Goal: Task Accomplishment & Management: Use online tool/utility

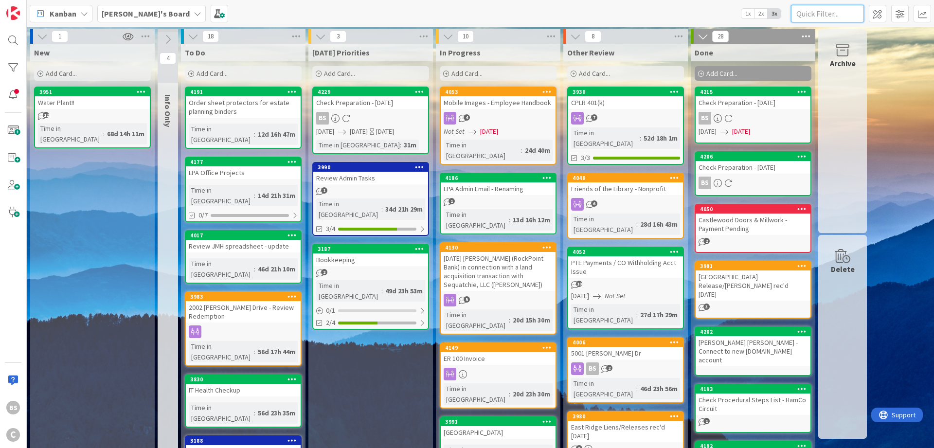
click at [831, 15] on input "text" at bounding box center [827, 14] width 73 height 18
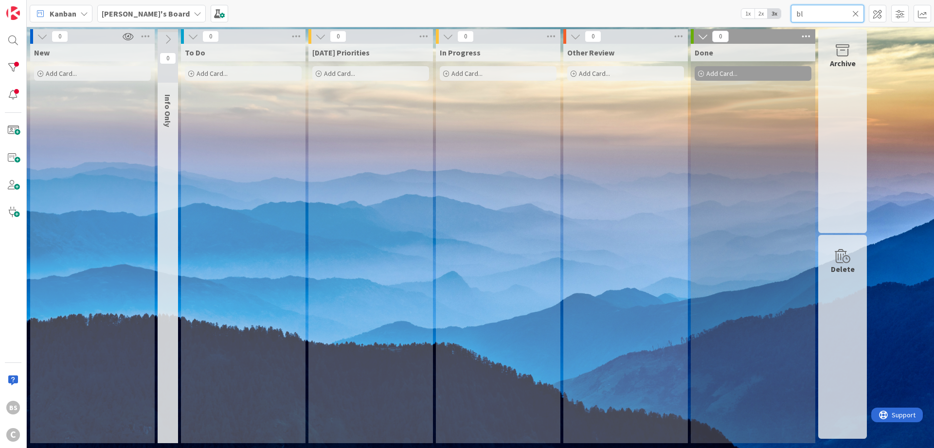
type input "b"
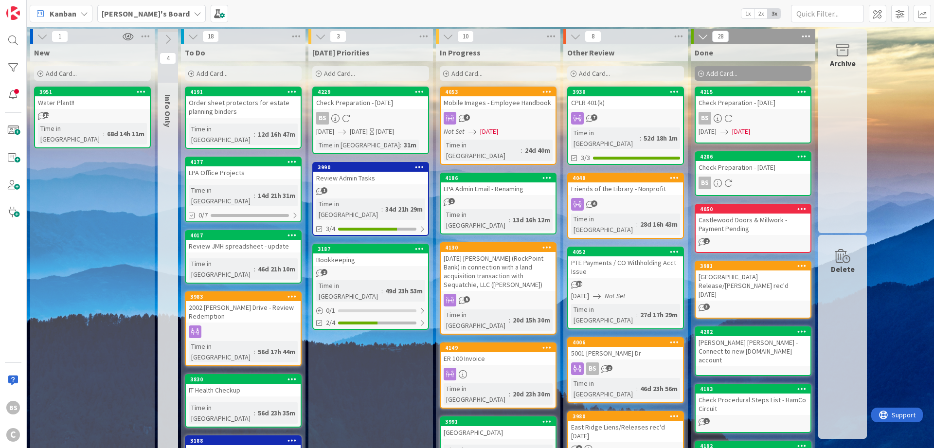
click at [51, 71] on span "Add Card..." at bounding box center [61, 73] width 31 height 9
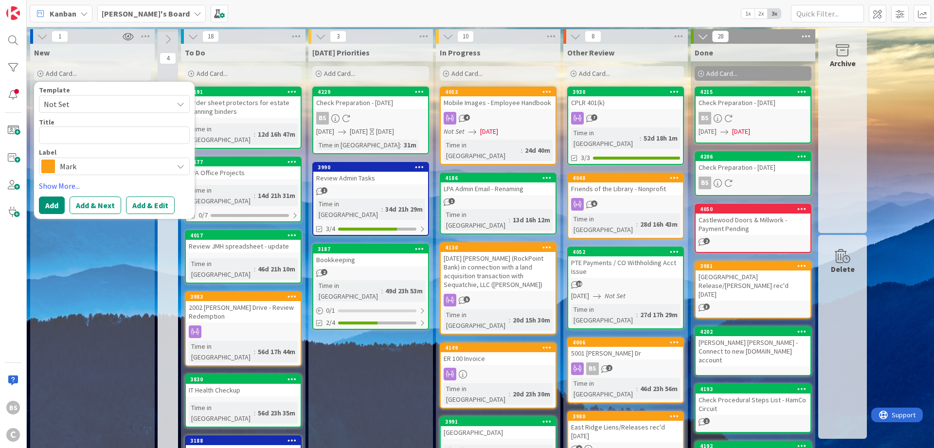
type textarea "x"
type textarea "1"
type textarea "x"
type textarea "13"
type textarea "x"
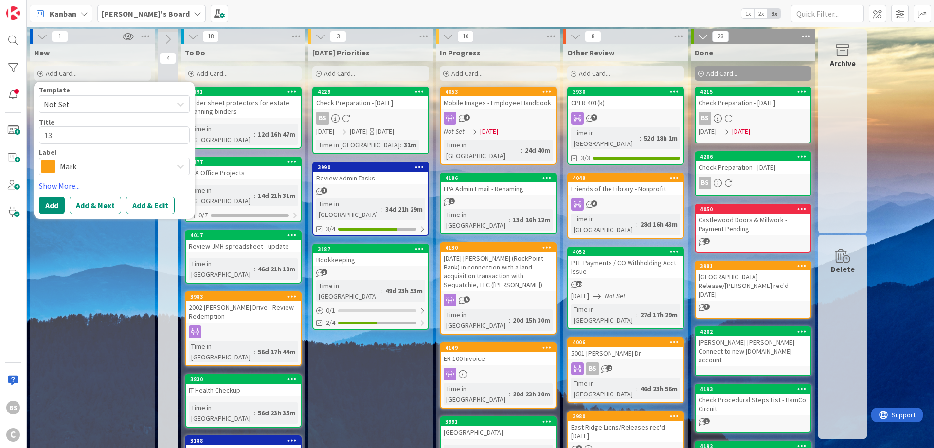
type textarea "131"
type textarea "x"
type textarea "1314"
type textarea "x"
type textarea "1314"
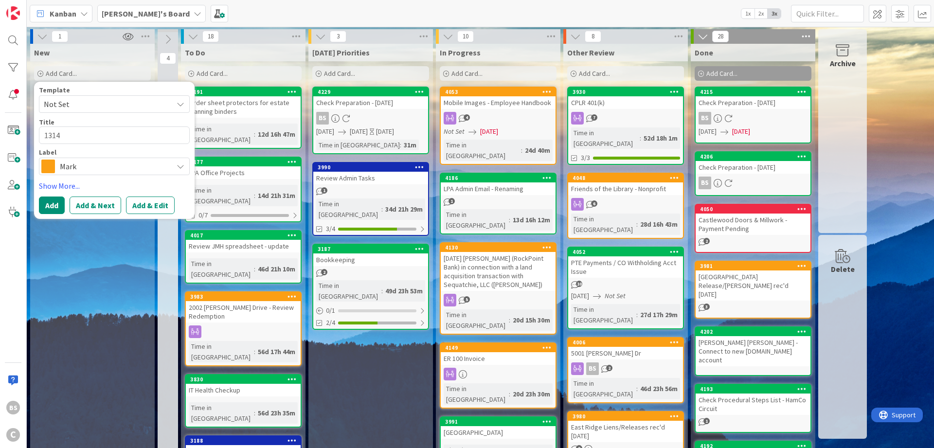
type textarea "x"
type textarea "1314 B"
type textarea "x"
type textarea "1314 Bl"
type textarea "x"
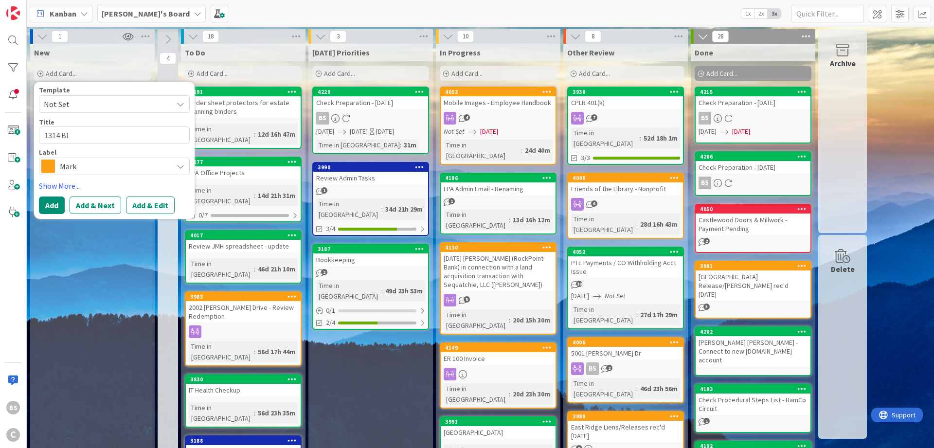
type textarea "1314 Blo"
type textarea "x"
type textarea "1314 Bloc"
type textarea "x"
type textarea "1314 Block"
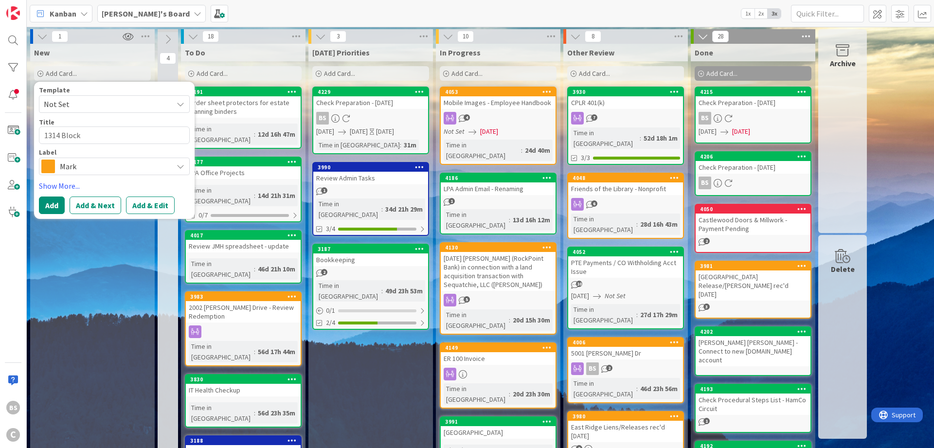
type textarea "x"
type textarea "1314 Blocke"
type textarea "x"
type textarea "1314 Blocker"
type textarea "x"
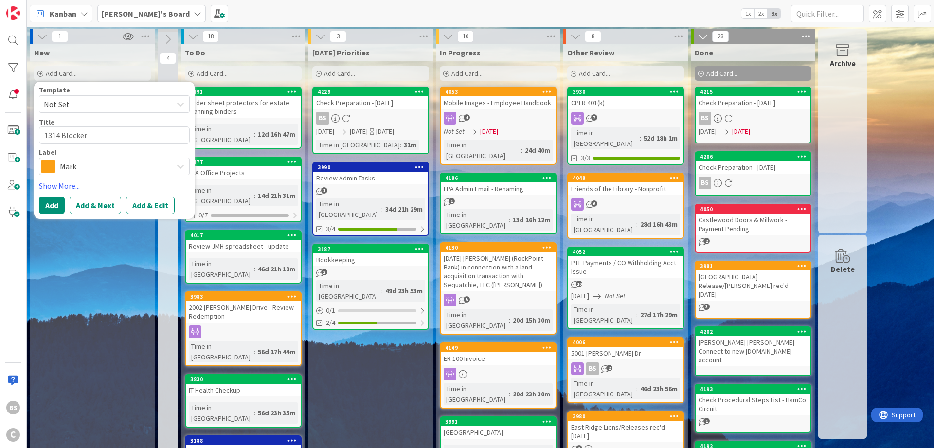
type textarea "1314 Blocker"
type textarea "x"
type textarea "1314 Blocker L"
type textarea "x"
type textarea "1314 Blocker La"
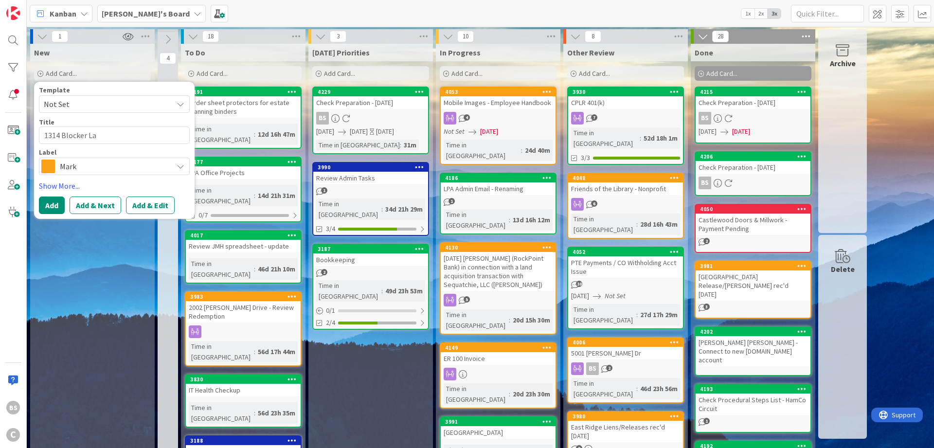
type textarea "x"
type textarea "[STREET_ADDRESS]"
type textarea "x"
type textarea "[STREET_ADDRESS]"
click at [148, 207] on button "Add & Edit" at bounding box center [150, 206] width 49 height 18
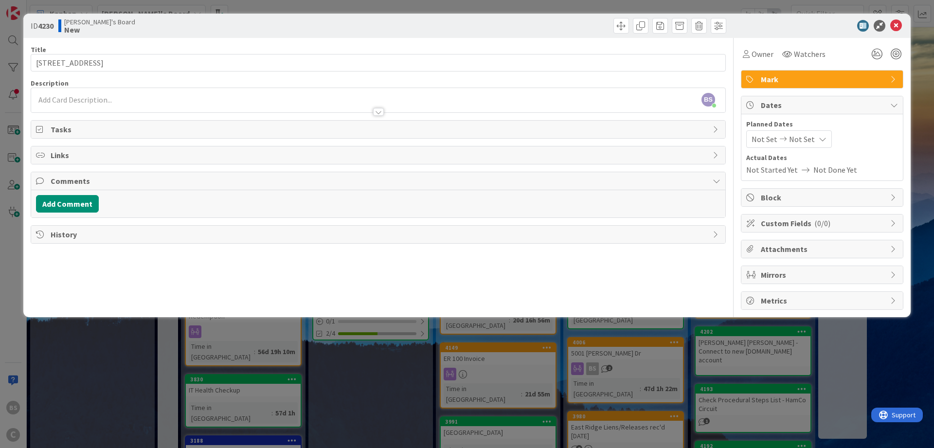
click at [61, 93] on div at bounding box center [378, 102] width 694 height 20
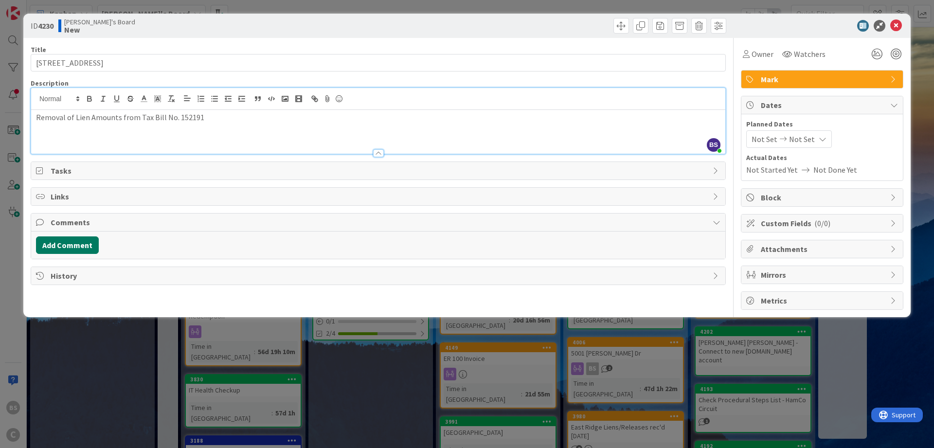
click at [92, 240] on button "Add Comment" at bounding box center [67, 246] width 63 height 18
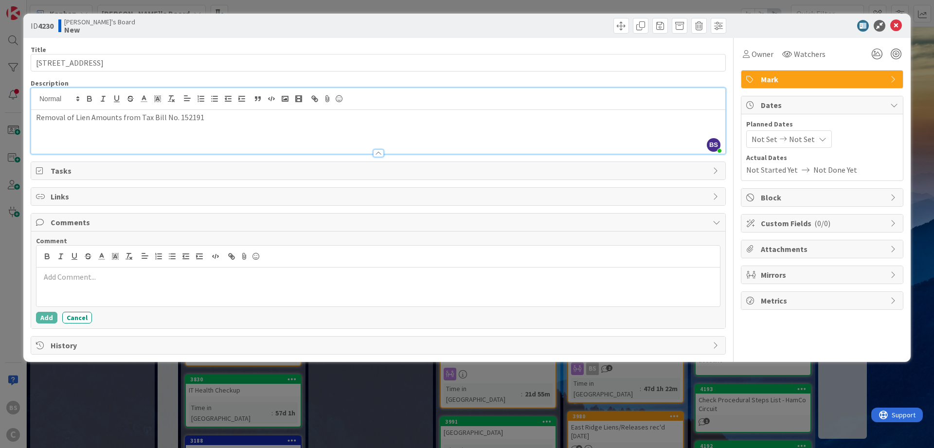
click at [117, 276] on p at bounding box center [378, 277] width 676 height 11
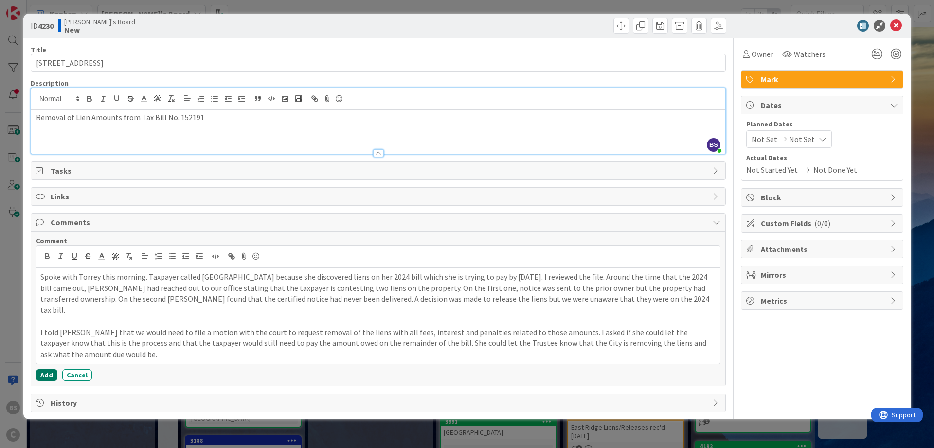
click at [45, 369] on button "Add" at bounding box center [46, 375] width 21 height 12
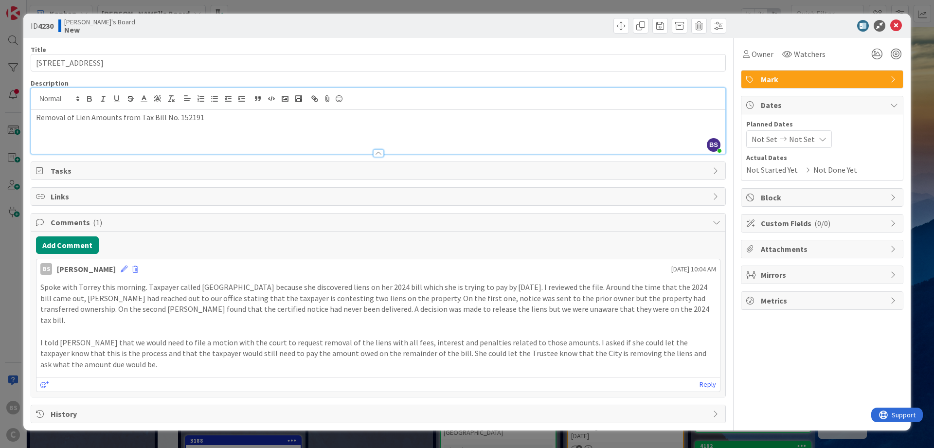
click at [794, 272] on span "Mirrors" at bounding box center [823, 275] width 125 height 12
click at [785, 307] on span "Select..." at bounding box center [814, 307] width 125 height 14
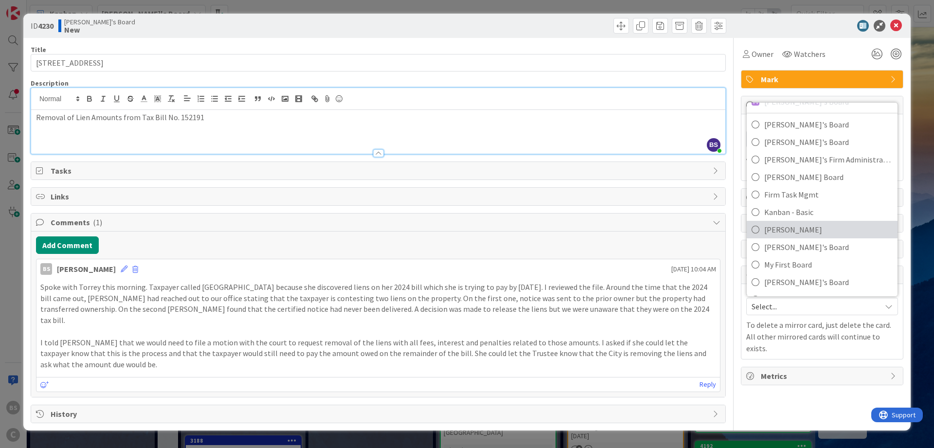
scroll to position [47, 0]
click at [800, 228] on span "[PERSON_NAME]'s Board" at bounding box center [829, 231] width 128 height 15
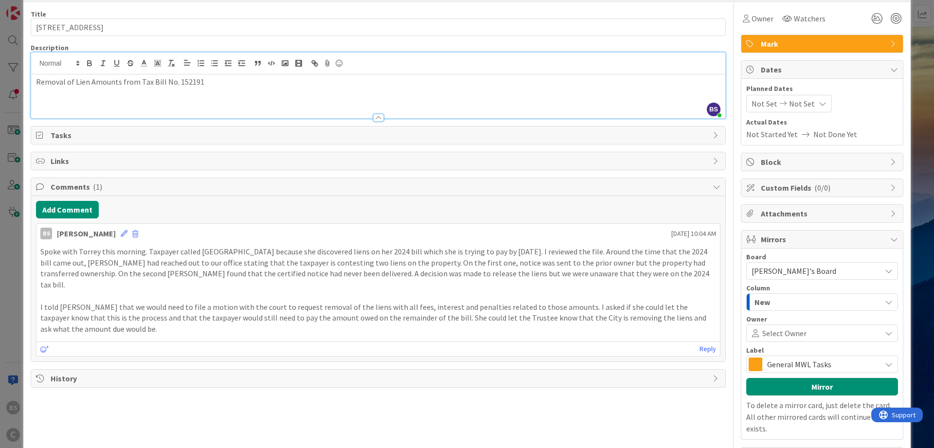
scroll to position [62, 0]
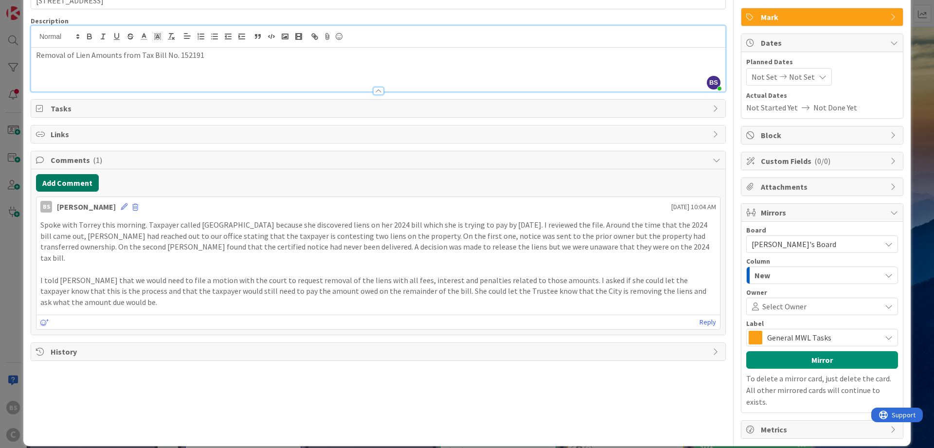
click at [69, 183] on button "Add Comment" at bounding box center [67, 183] width 63 height 18
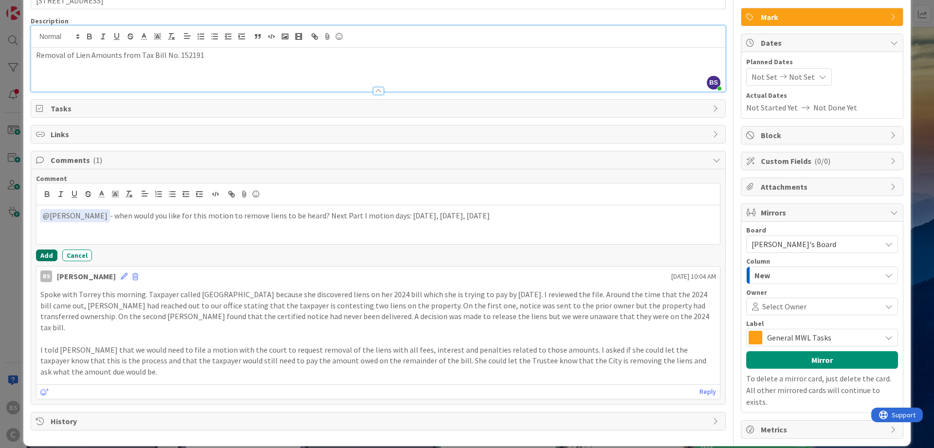
click at [43, 257] on button "Add" at bounding box center [46, 256] width 21 height 12
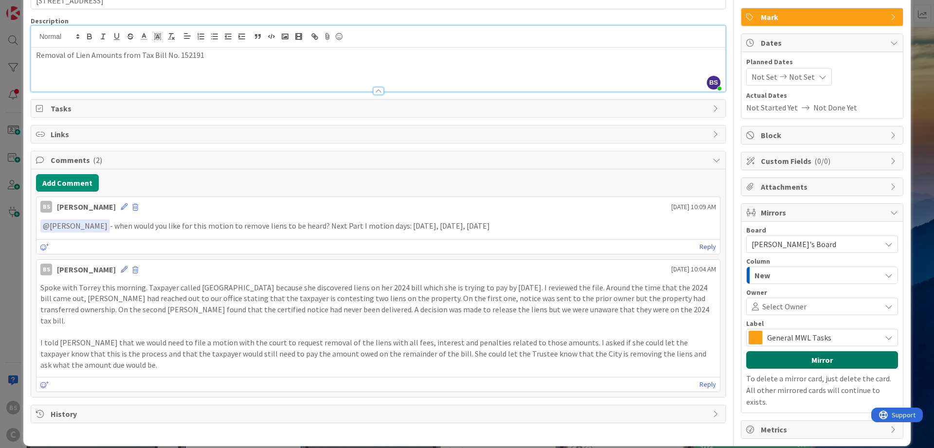
click at [801, 362] on button "Mirror" at bounding box center [823, 360] width 152 height 18
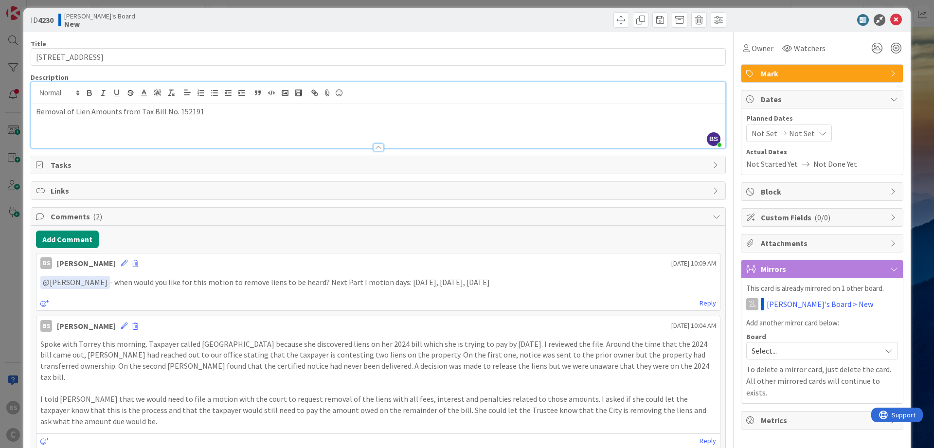
scroll to position [0, 0]
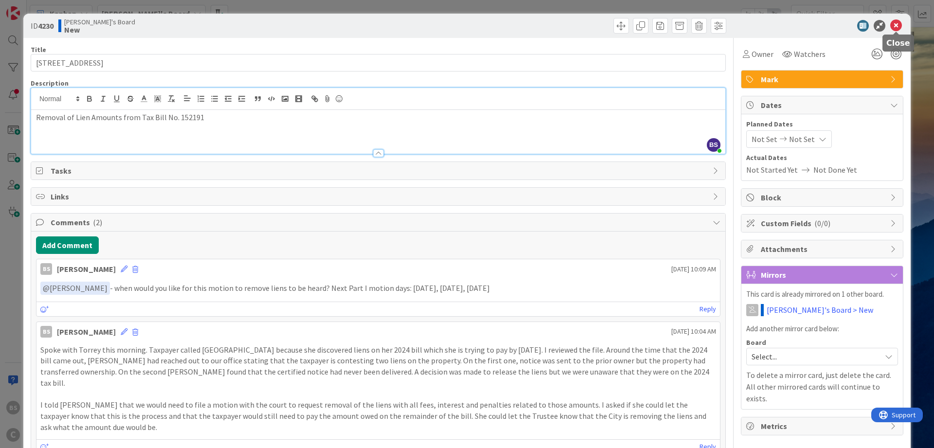
click at [899, 23] on icon at bounding box center [897, 26] width 12 height 12
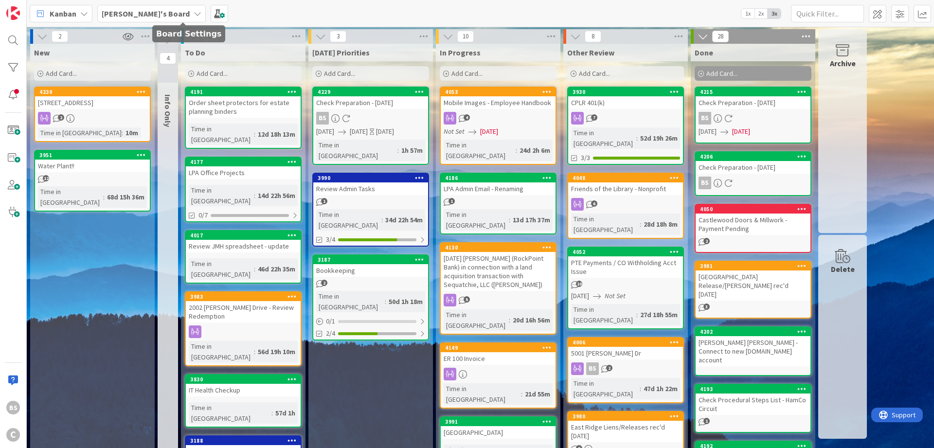
click at [131, 16] on b "[PERSON_NAME]'s Board" at bounding box center [146, 14] width 88 height 10
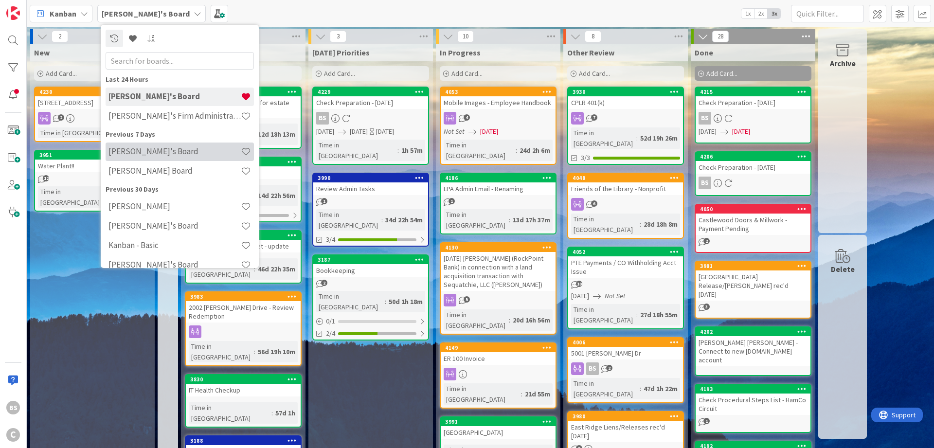
click at [141, 151] on h4 "[PERSON_NAME]'s Board" at bounding box center [175, 151] width 132 height 10
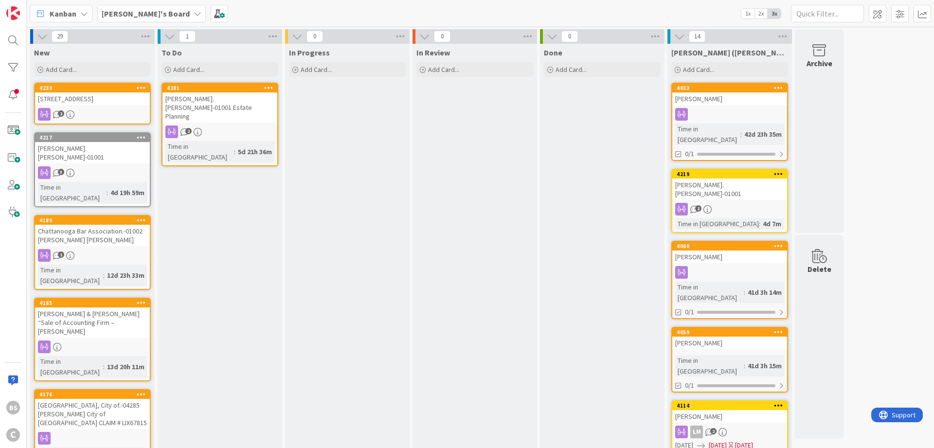
click at [139, 87] on icon at bounding box center [141, 87] width 9 height 7
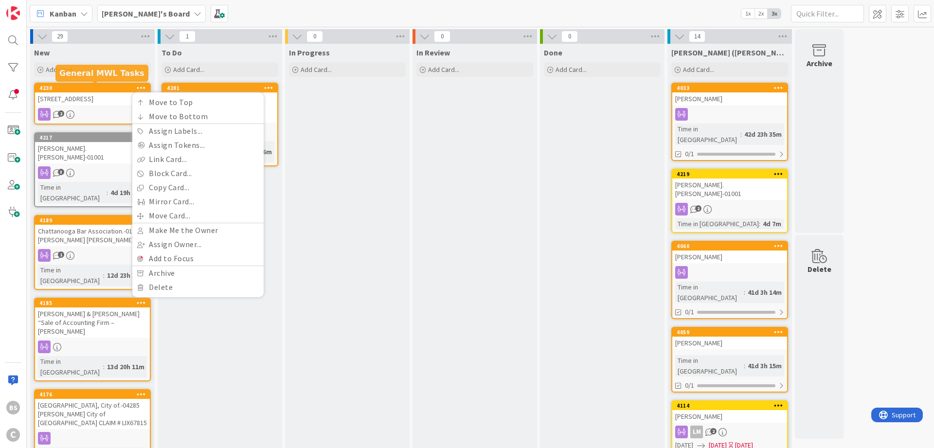
click at [108, 89] on div "4230" at bounding box center [94, 88] width 110 height 7
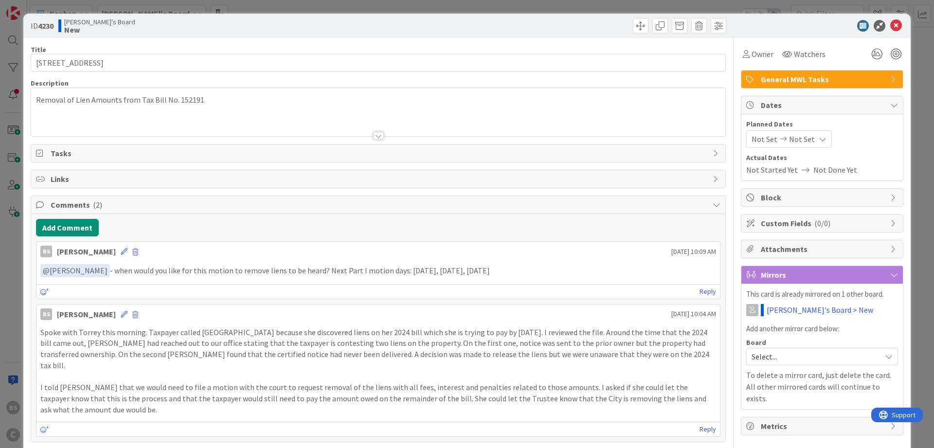
click at [818, 82] on span "General MWL Tasks" at bounding box center [823, 79] width 125 height 12
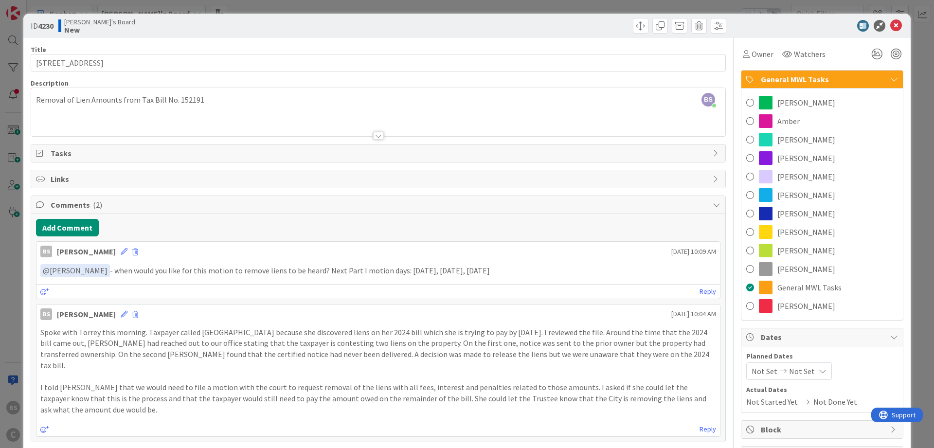
click at [794, 141] on span "[PERSON_NAME]" at bounding box center [807, 140] width 58 height 12
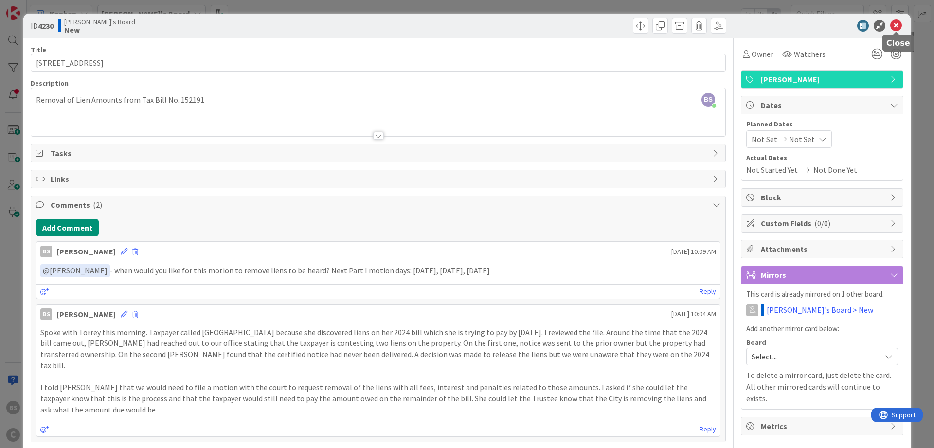
click at [894, 27] on icon at bounding box center [897, 26] width 12 height 12
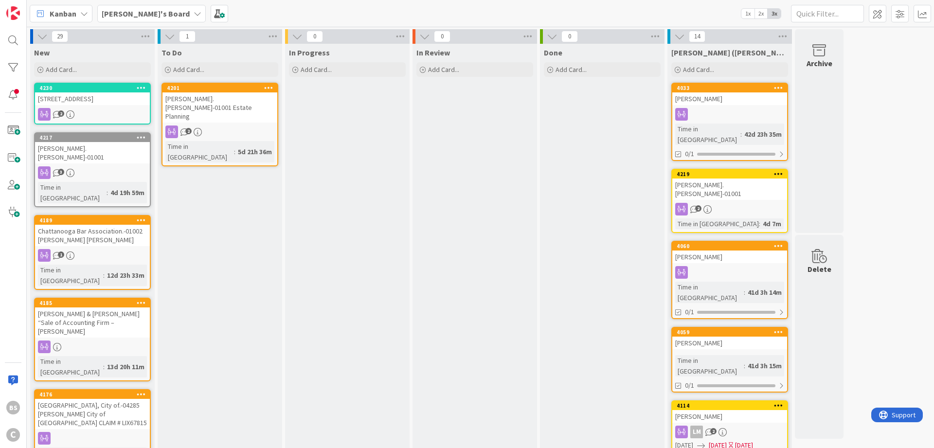
click at [132, 14] on b "[PERSON_NAME]'s Board" at bounding box center [146, 14] width 88 height 10
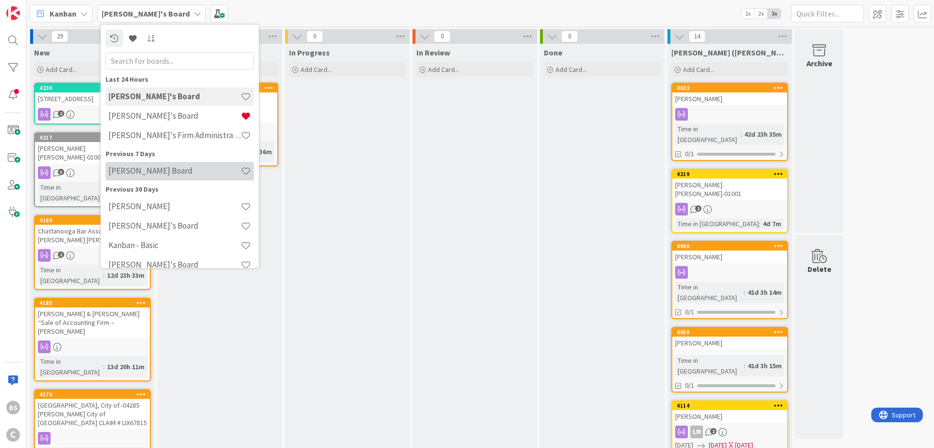
click at [137, 174] on h4 "[PERSON_NAME] Board" at bounding box center [175, 171] width 132 height 10
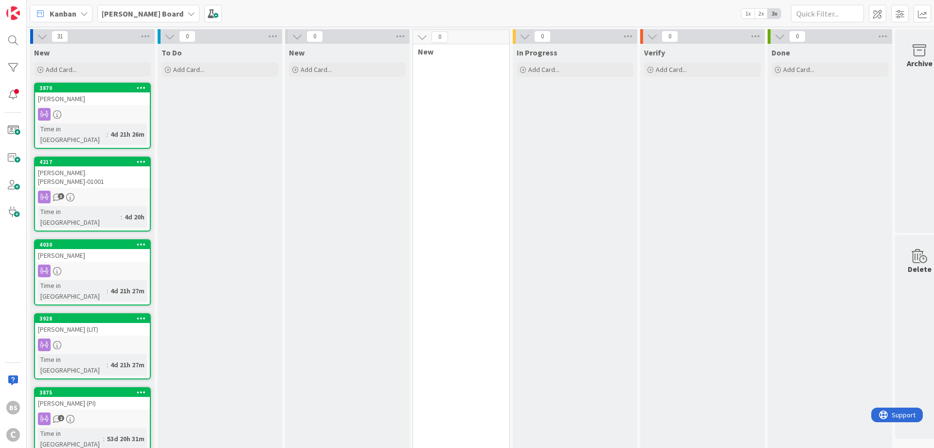
click at [128, 10] on b "[PERSON_NAME] Board" at bounding box center [143, 14] width 82 height 10
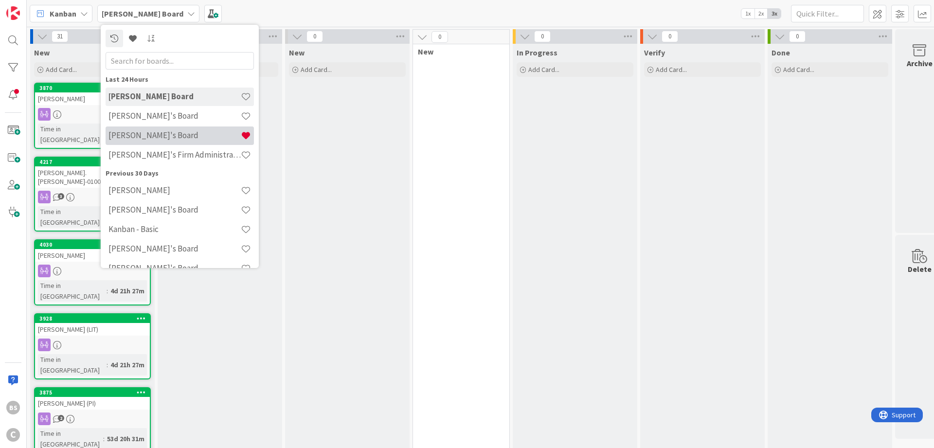
click at [145, 136] on h4 "[PERSON_NAME]'s Board" at bounding box center [175, 135] width 132 height 10
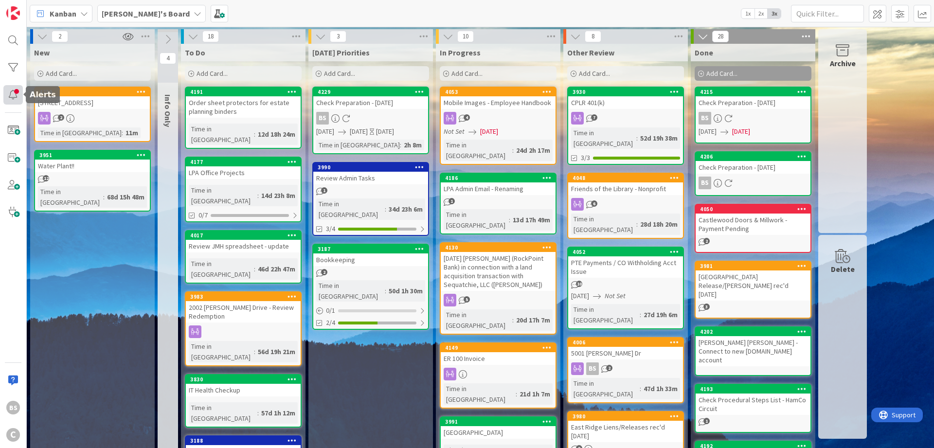
click at [5, 97] on div at bounding box center [12, 94] width 19 height 19
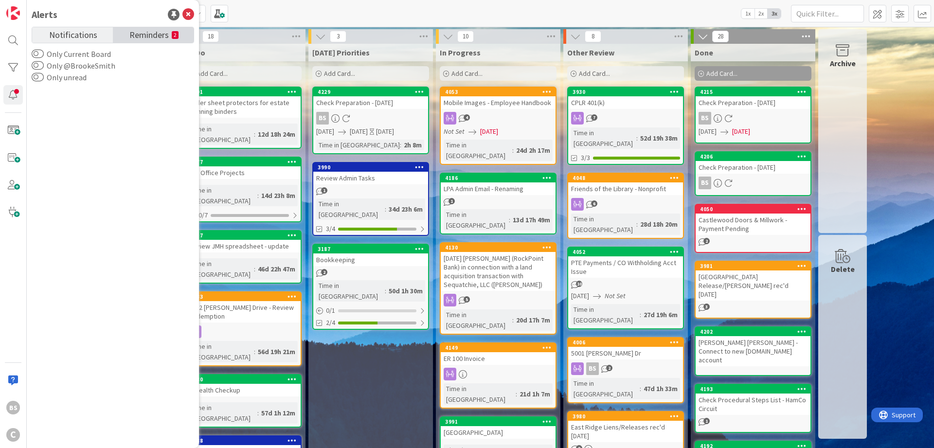
click at [168, 32] on span "Reminders" at bounding box center [148, 34] width 39 height 14
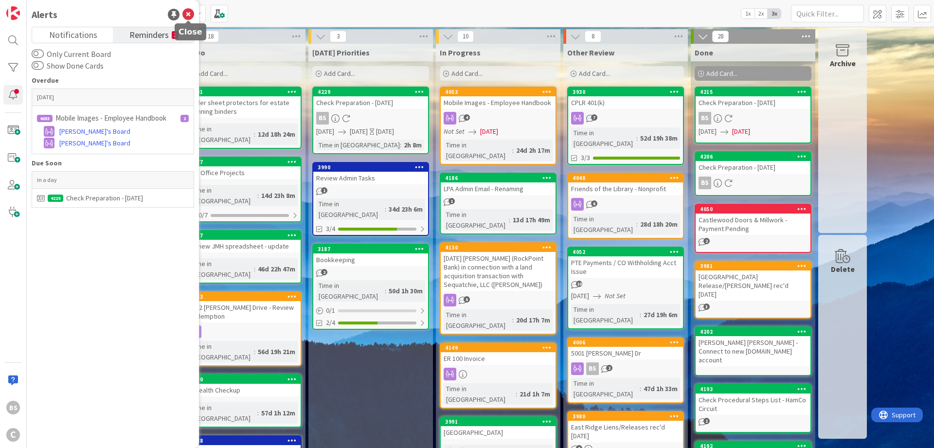
click at [191, 14] on icon at bounding box center [189, 15] width 12 height 12
